Goal: Check status: Check status

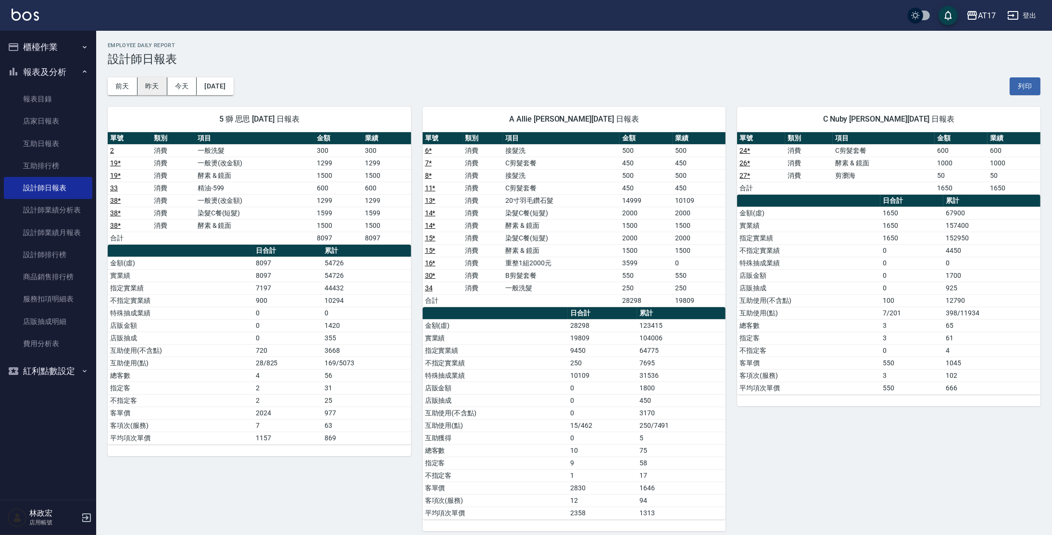
click at [160, 81] on button "昨天" at bounding box center [153, 86] width 30 height 18
click at [151, 83] on button "昨天" at bounding box center [153, 86] width 30 height 18
click at [76, 141] on link "互助日報表" at bounding box center [48, 144] width 88 height 22
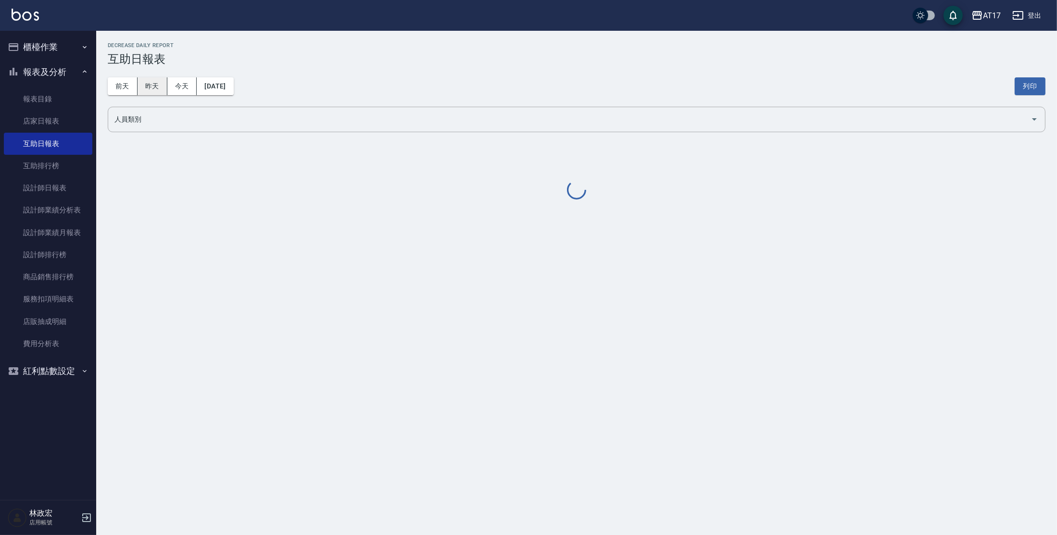
click at [159, 90] on button "昨天" at bounding box center [153, 86] width 30 height 18
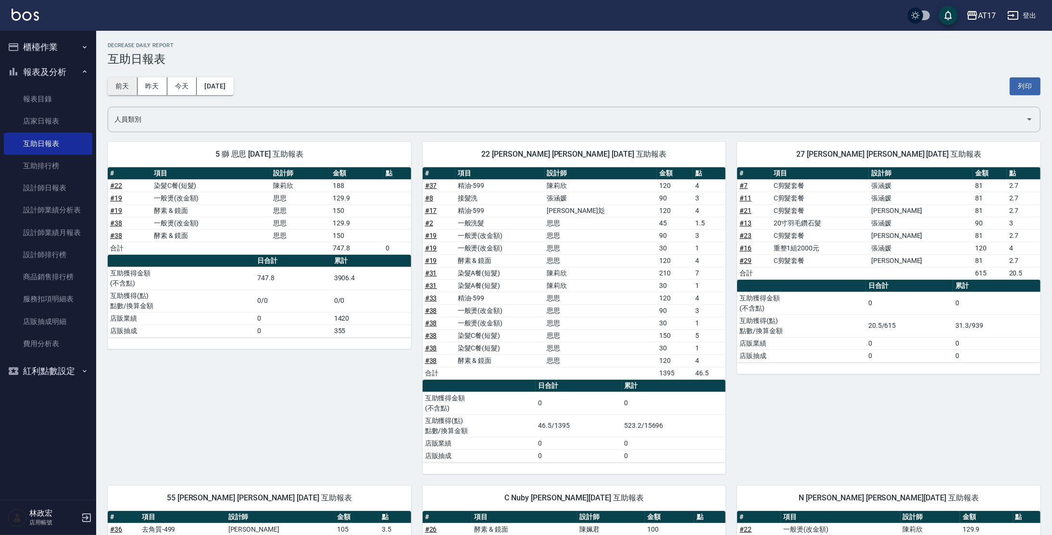
click at [133, 85] on button "前天" at bounding box center [123, 86] width 30 height 18
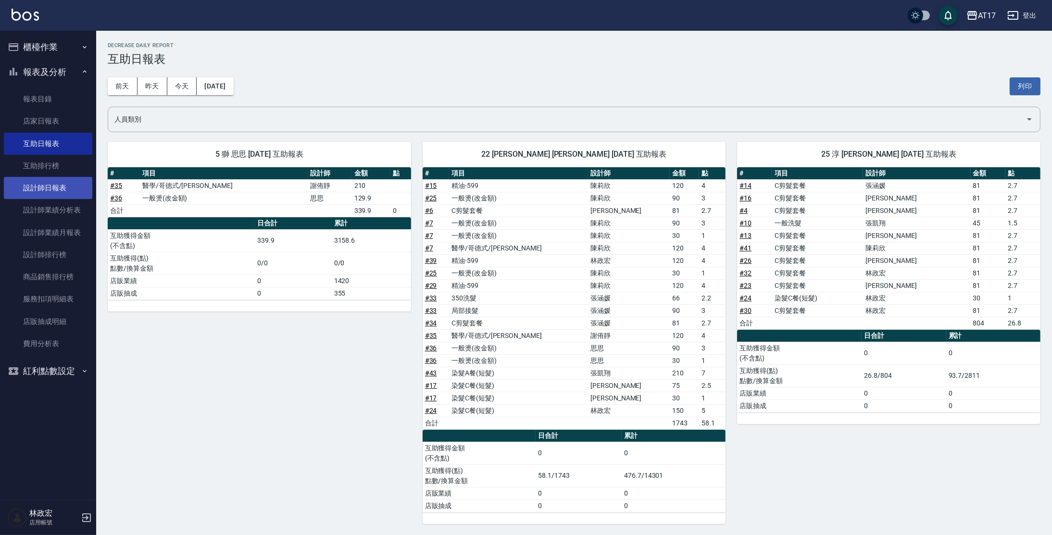
click at [80, 190] on link "設計師日報表" at bounding box center [48, 188] width 88 height 22
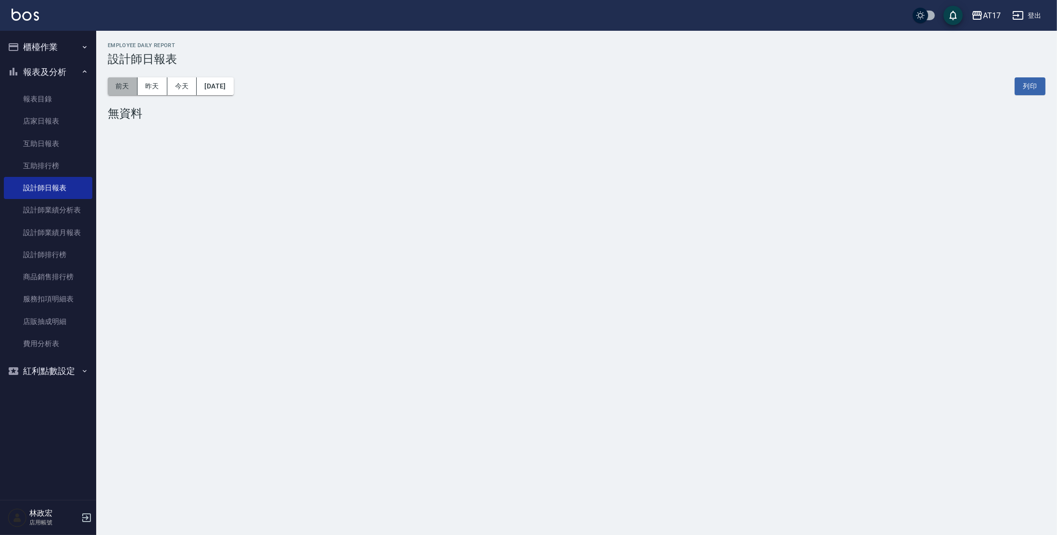
click at [130, 93] on button "前天" at bounding box center [123, 86] width 30 height 18
